Goal: Find specific page/section: Find specific page/section

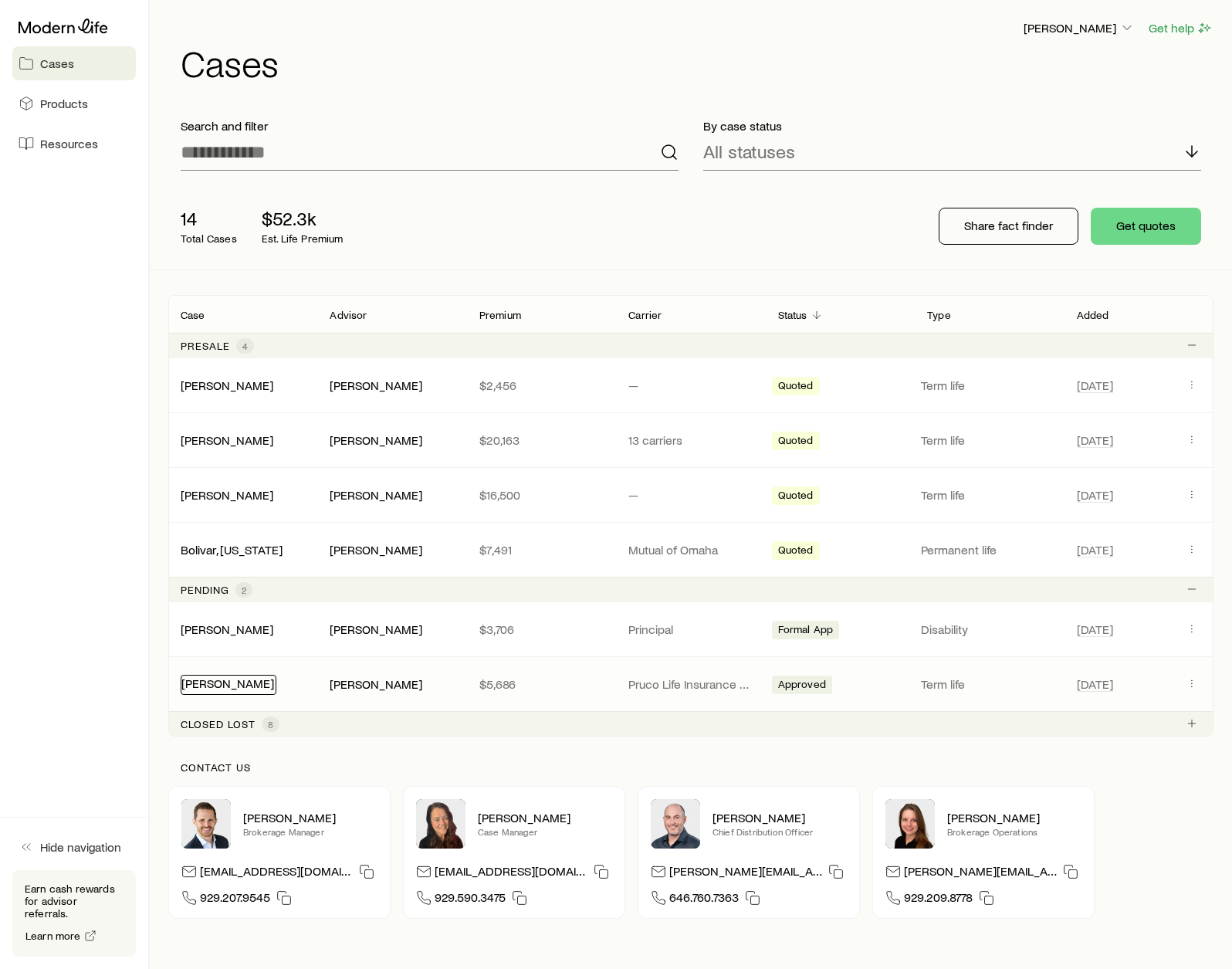
click at [205, 681] on link "Raglin, David" at bounding box center [227, 682] width 93 height 15
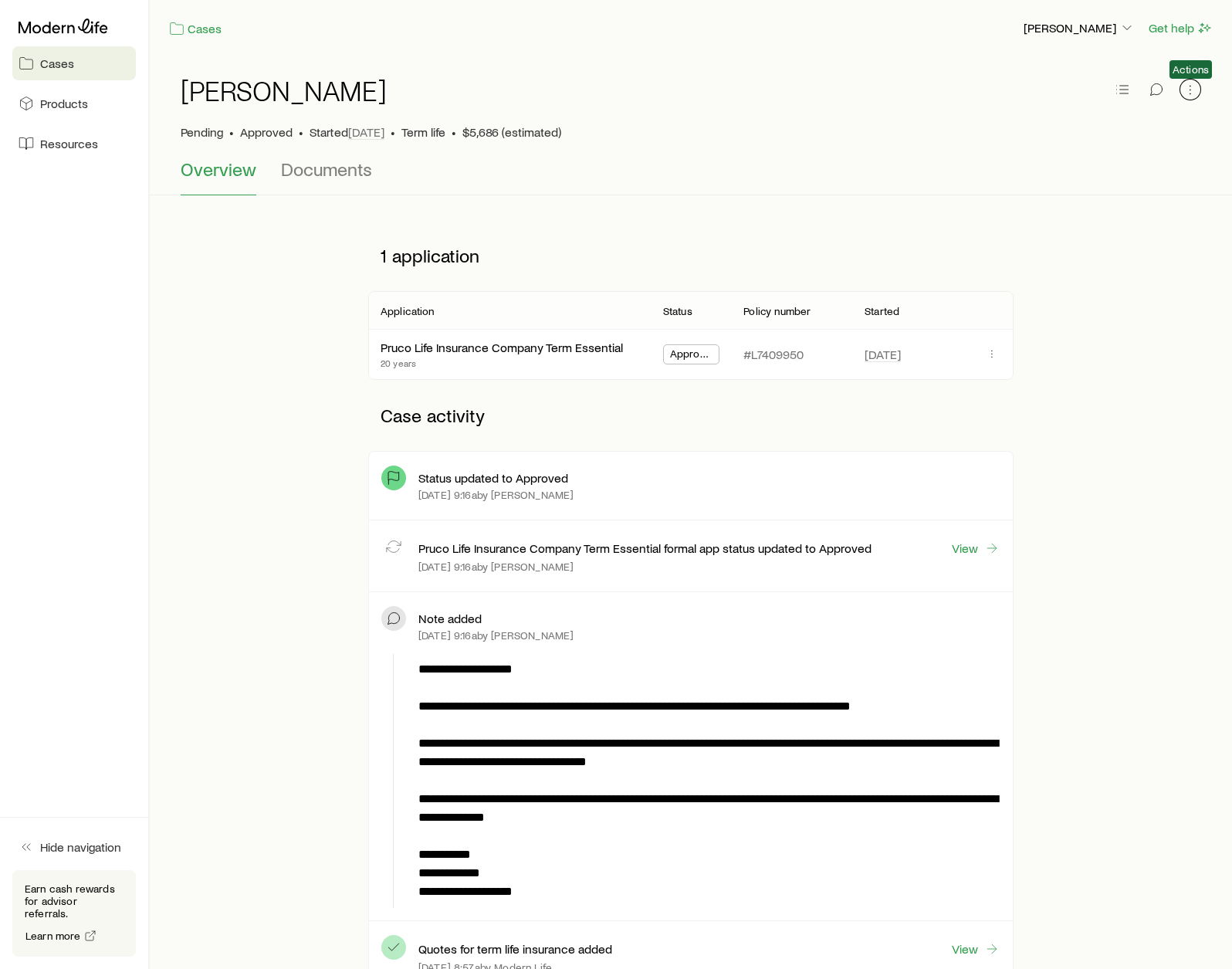
click at [1189, 93] on icon "button" at bounding box center [1189, 93] width 1 height 1
click at [736, 193] on div "Overview Documents" at bounding box center [691, 176] width 1020 height 37
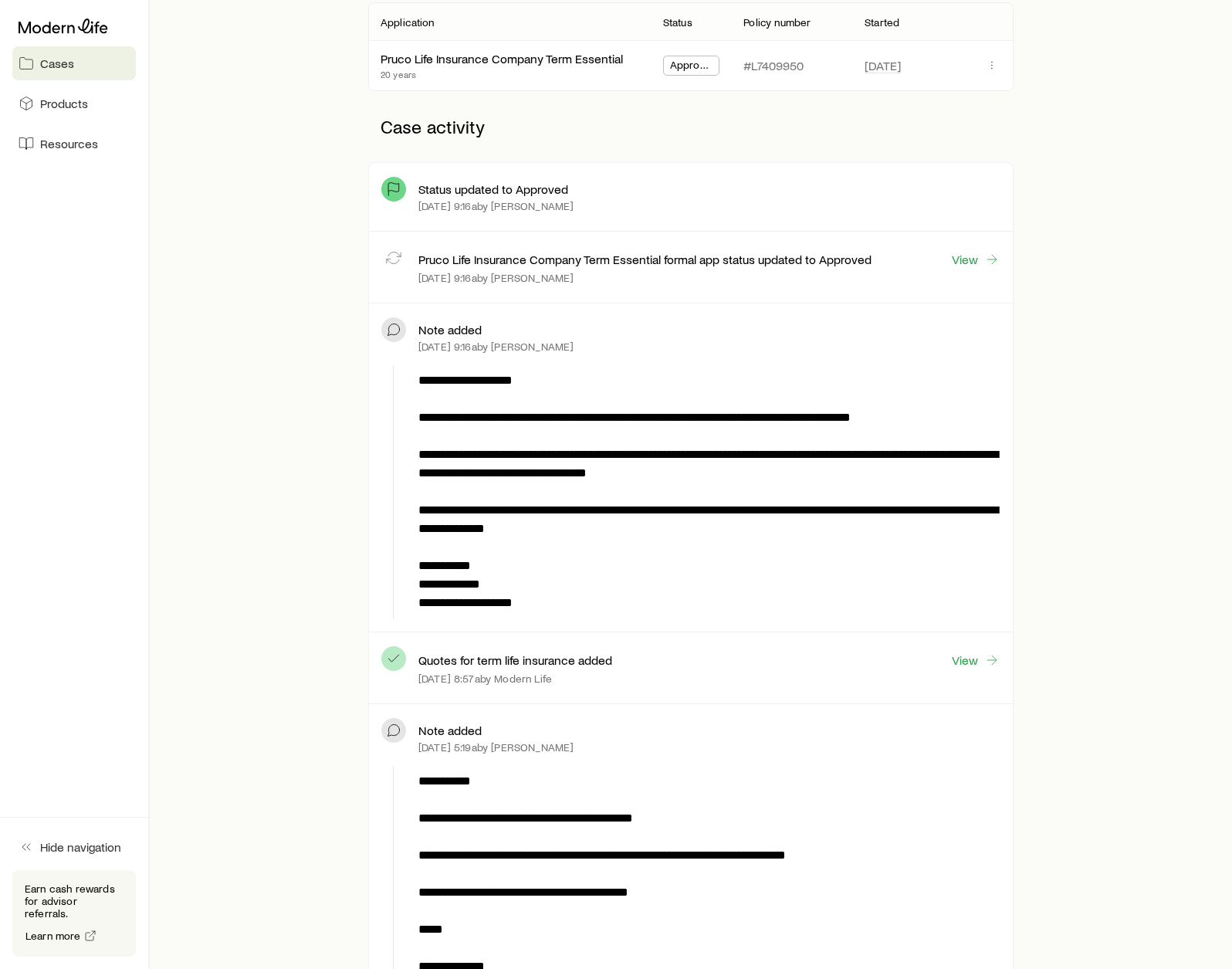
scroll to position [309, 0]
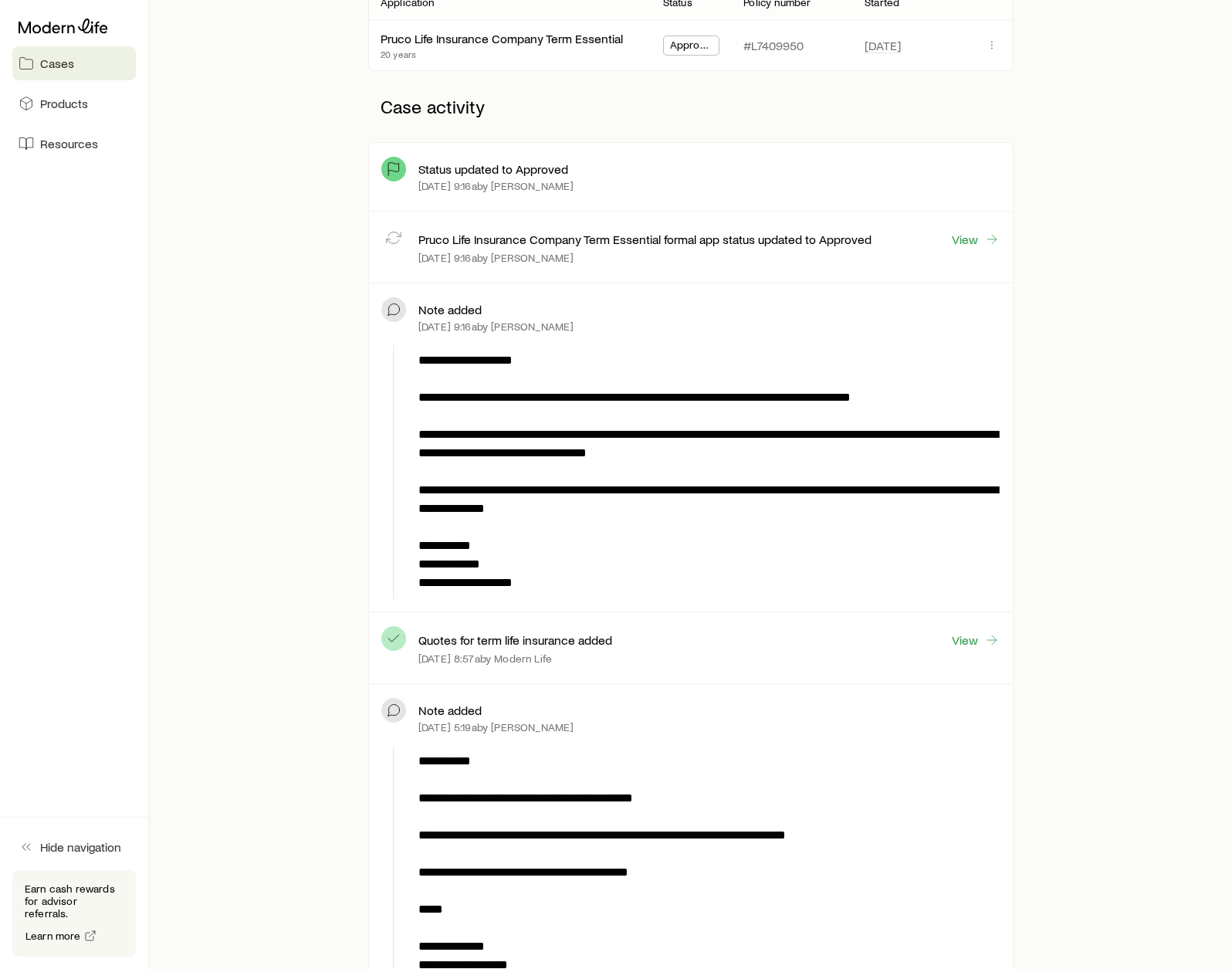
click at [460, 387] on p "**********" at bounding box center [706, 471] width 576 height 241
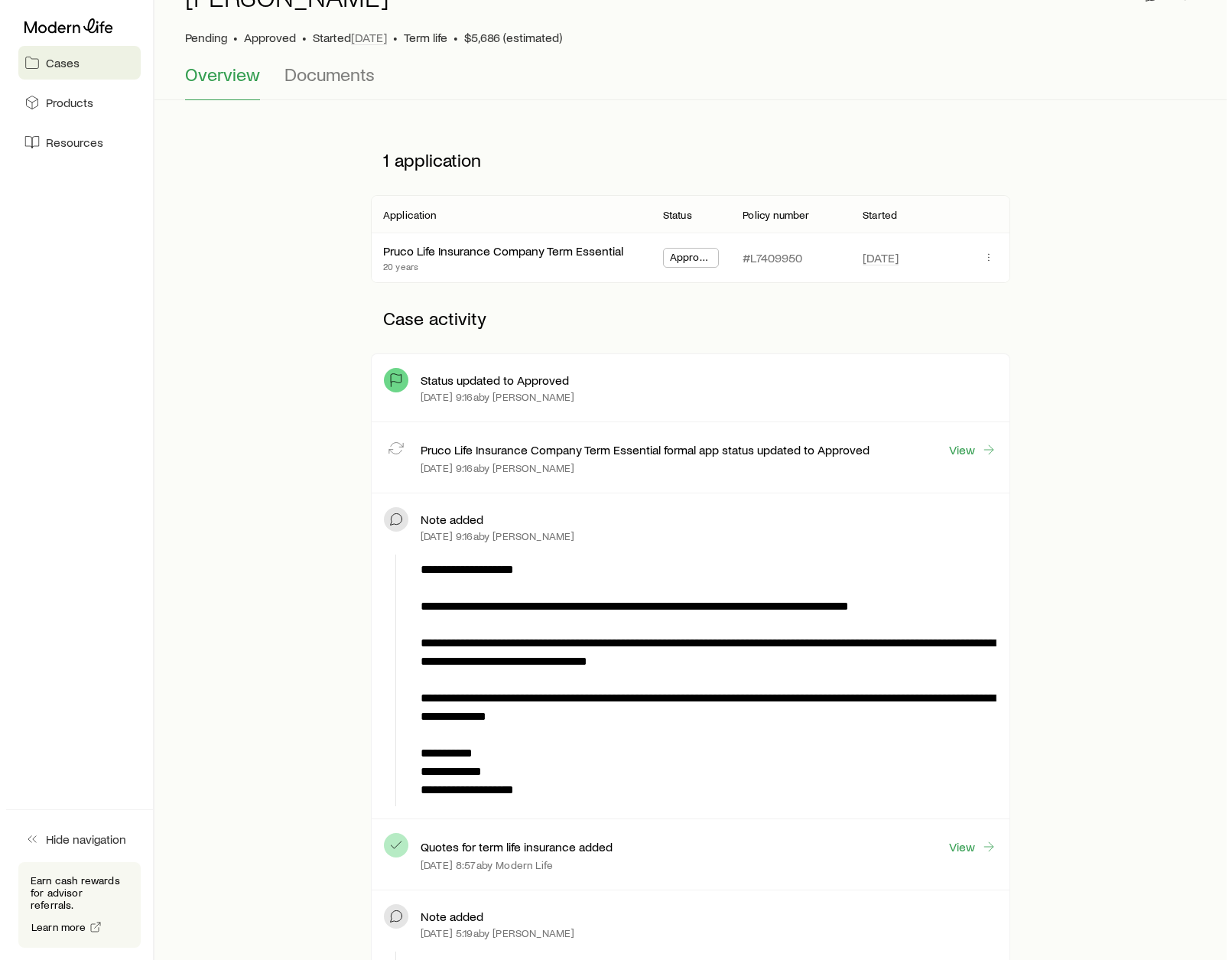
scroll to position [0, 0]
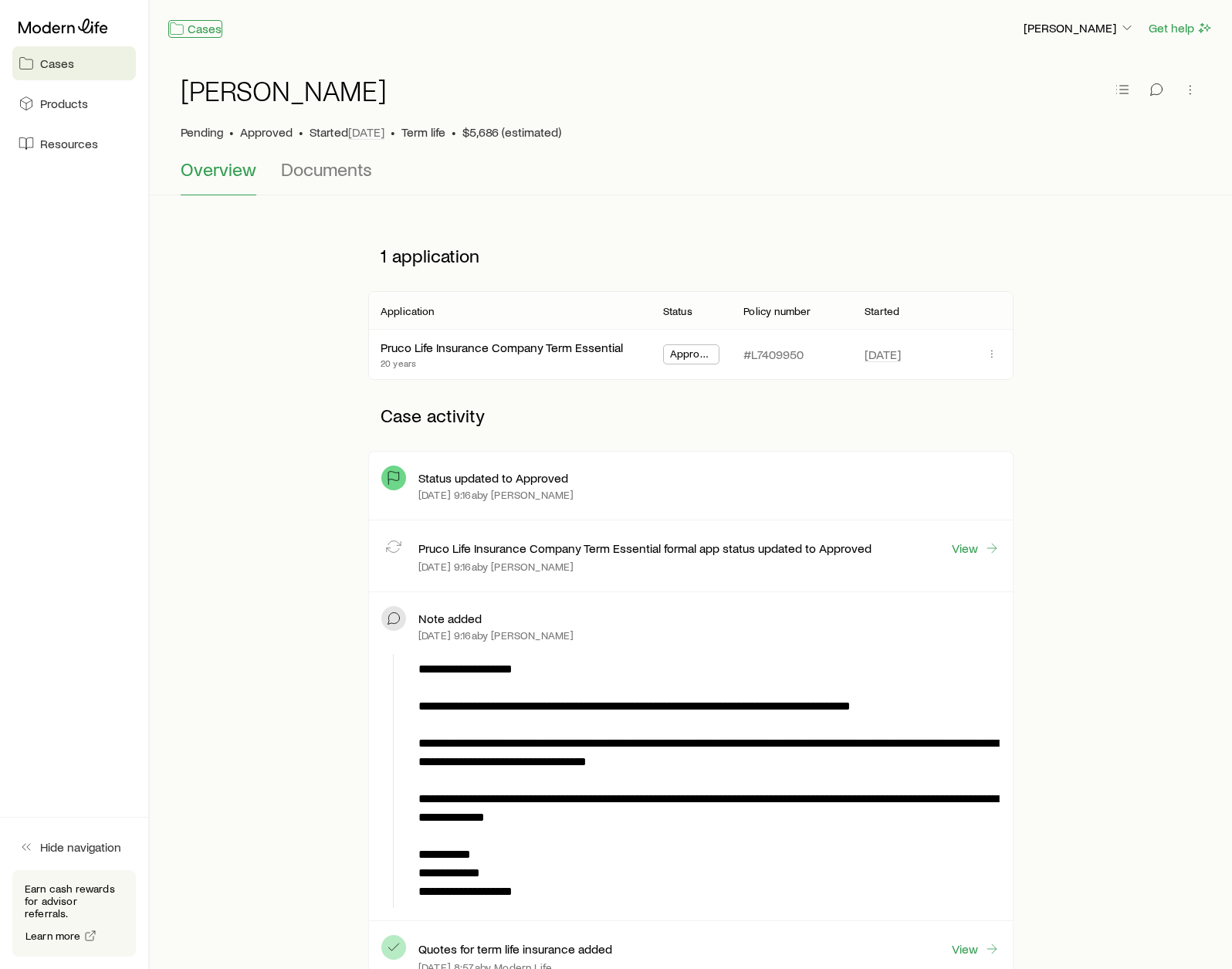
click at [185, 36] on link "Cases" at bounding box center [195, 29] width 54 height 17
